Goal: Check status

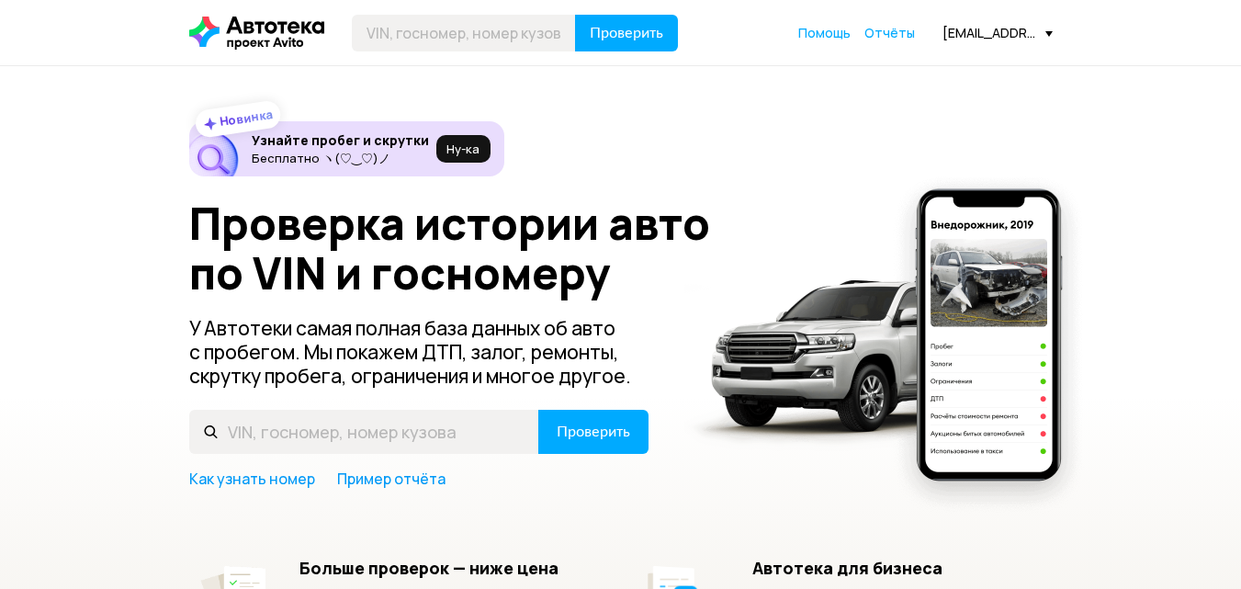
type input "Х"
type input "{"
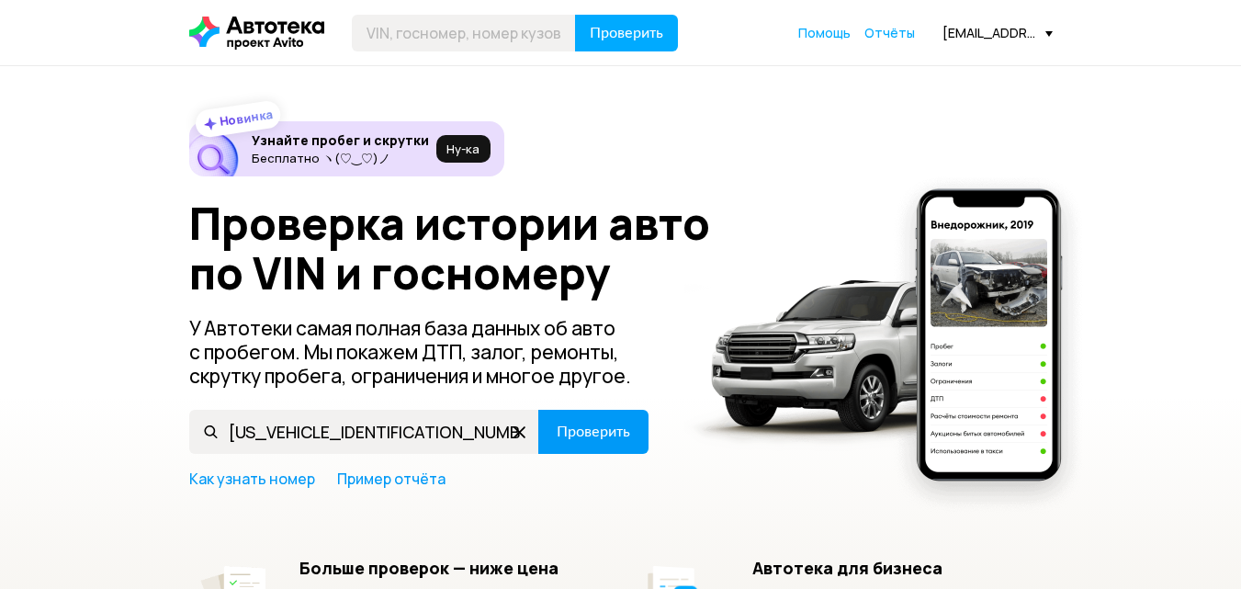
type input "[US_VEHICLE_IDENTIFICATION_NUMBER]"
click at [576, 439] on span "Проверить" at bounding box center [592, 431] width 73 height 15
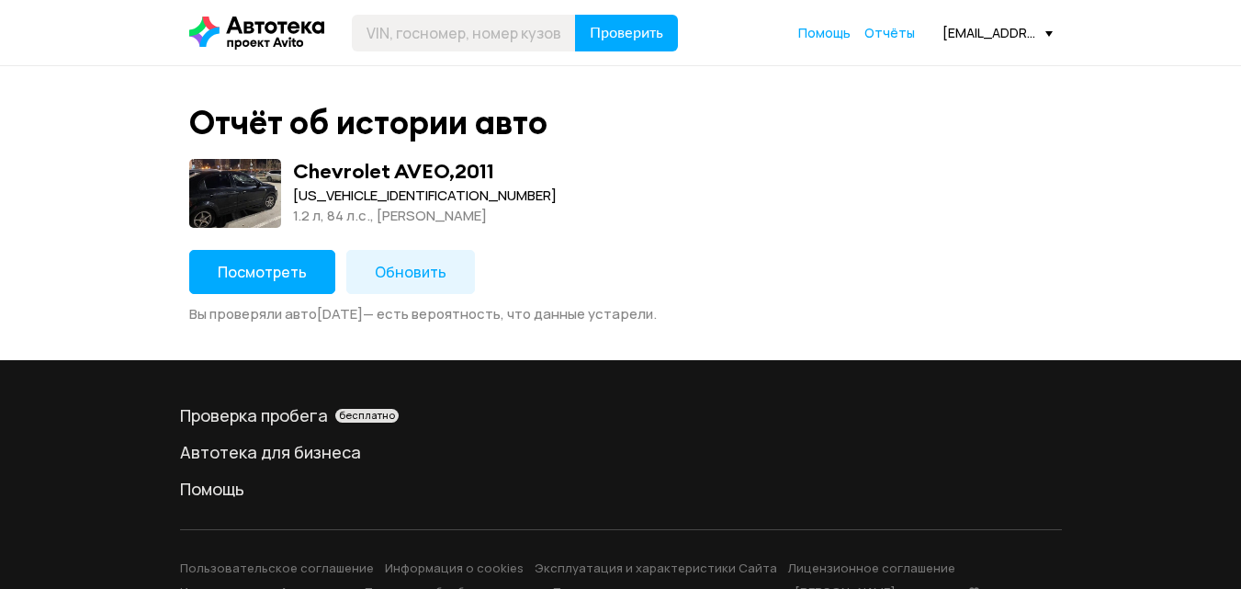
click at [286, 285] on button "Посмотреть" at bounding box center [262, 272] width 146 height 44
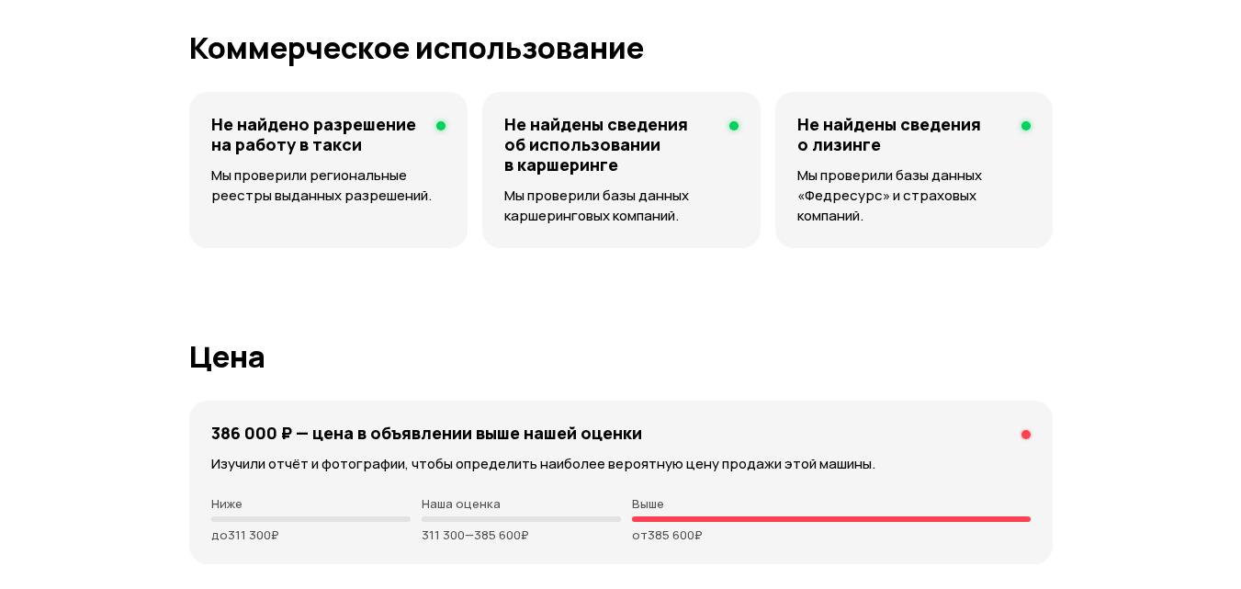
scroll to position [5142, 0]
